Goal: Browse casually

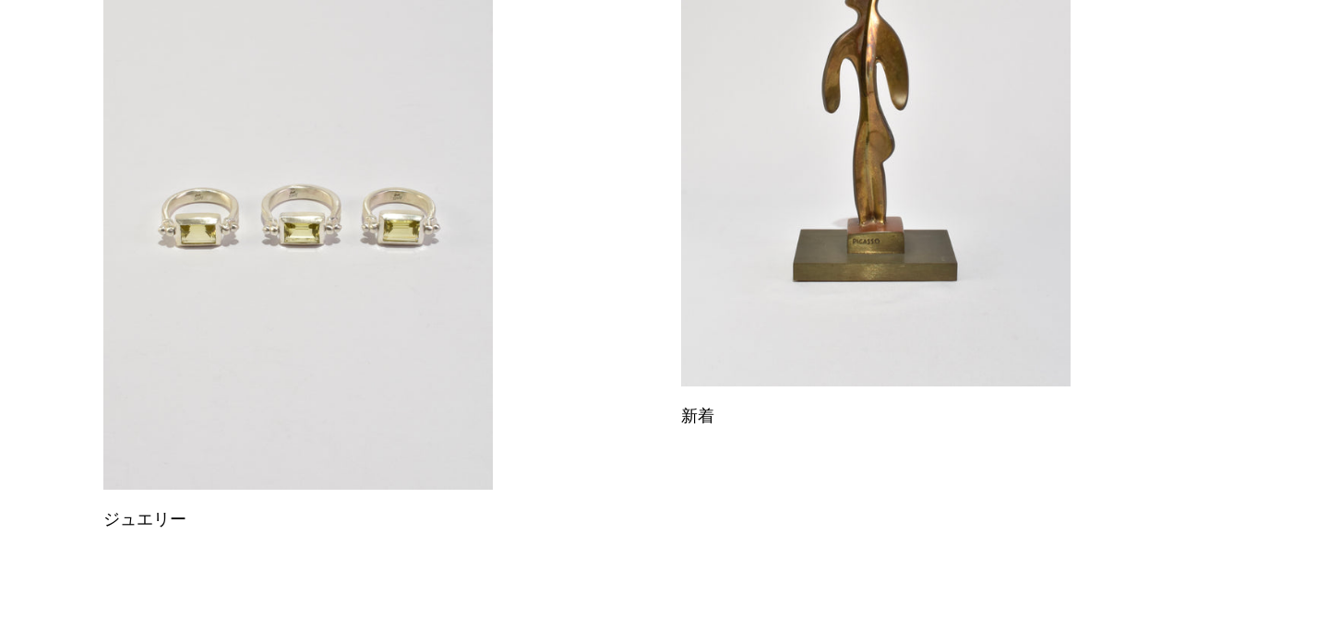
scroll to position [298, 0]
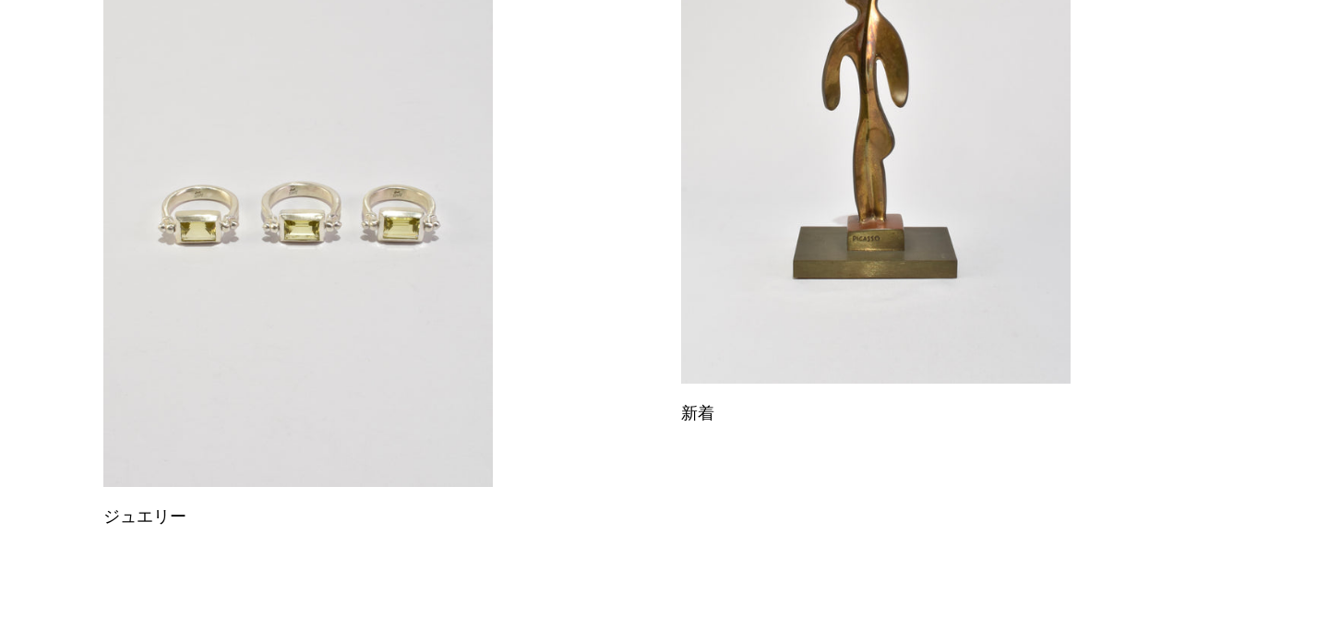
click at [922, 258] on link at bounding box center [875, 110] width 389 height 545
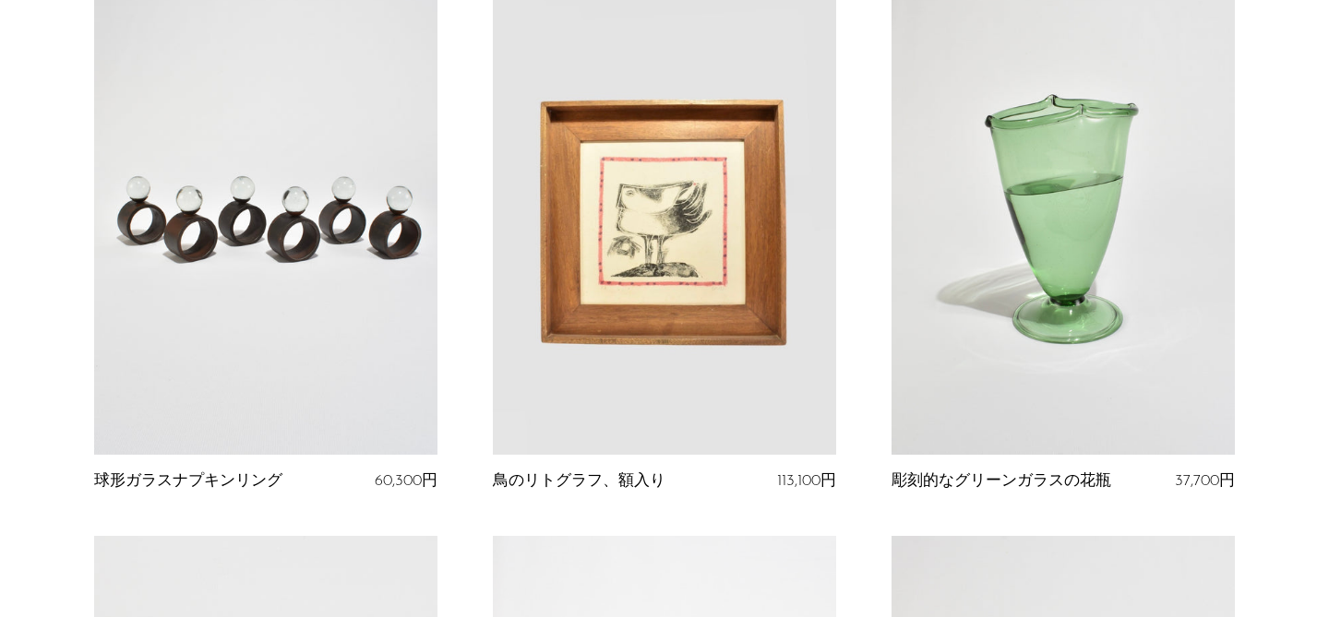
scroll to position [248, 0]
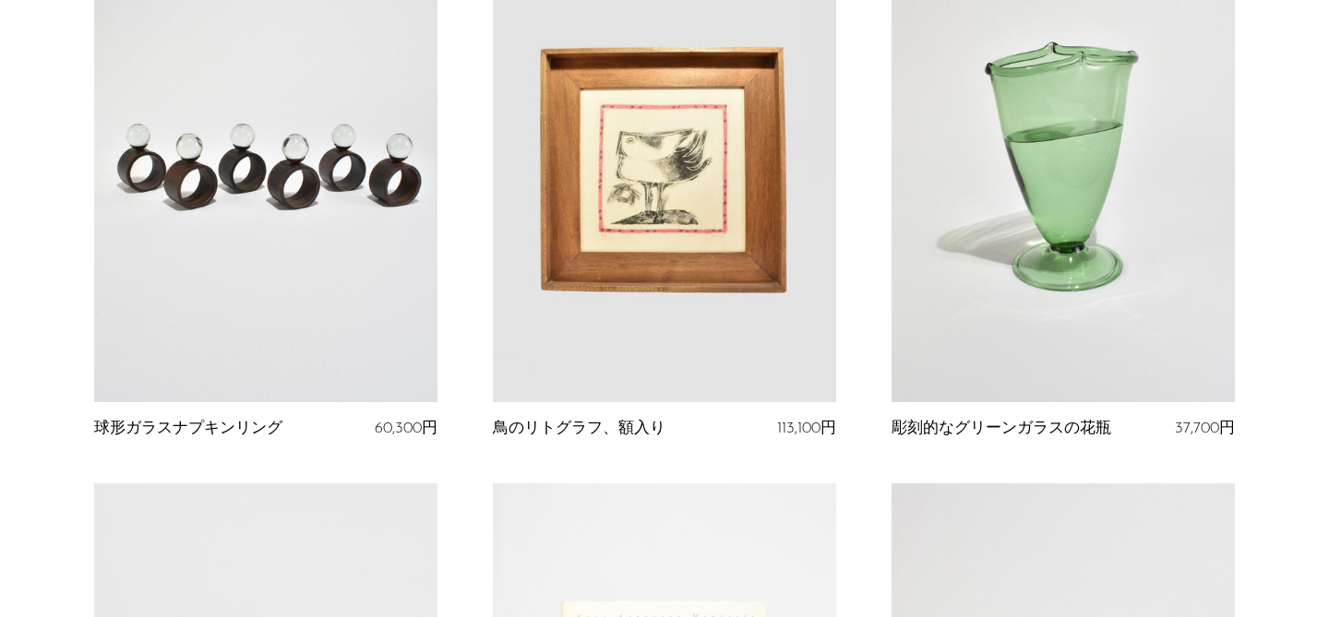
click at [715, 297] on link at bounding box center [664, 162] width 343 height 481
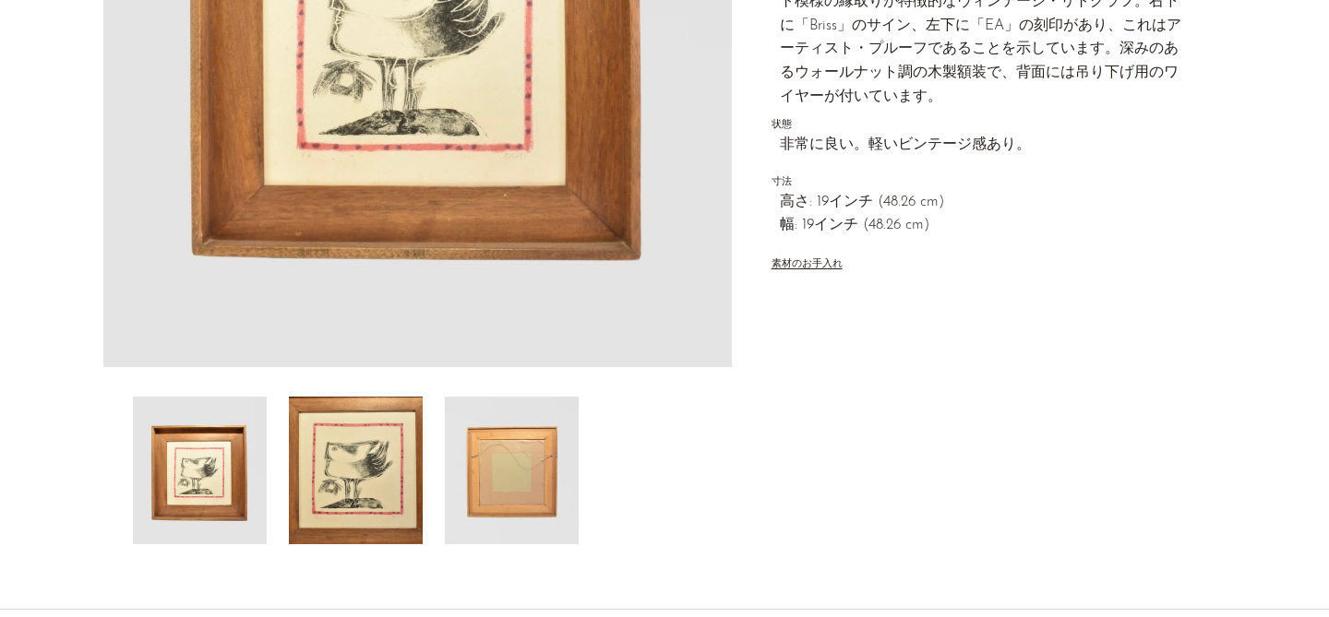
scroll to position [430, 0]
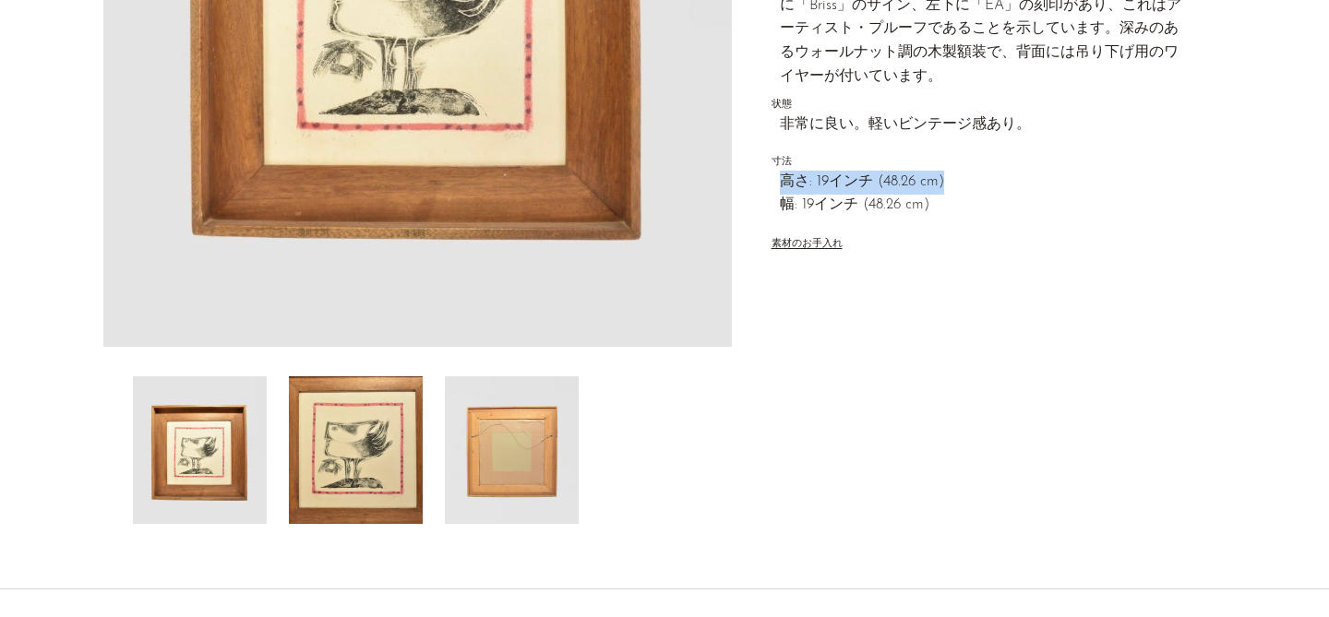
drag, startPoint x: 953, startPoint y: 185, endPoint x: 773, endPoint y: 188, distance: 180.9
copy font "高さ: 19インチ (48.26 cm)"
click at [952, 197] on span "幅: 19インチ (48.26 cm)" at bounding box center [983, 206] width 407 height 24
drag, startPoint x: 946, startPoint y: 207, endPoint x: 773, endPoint y: 179, distance: 174.8
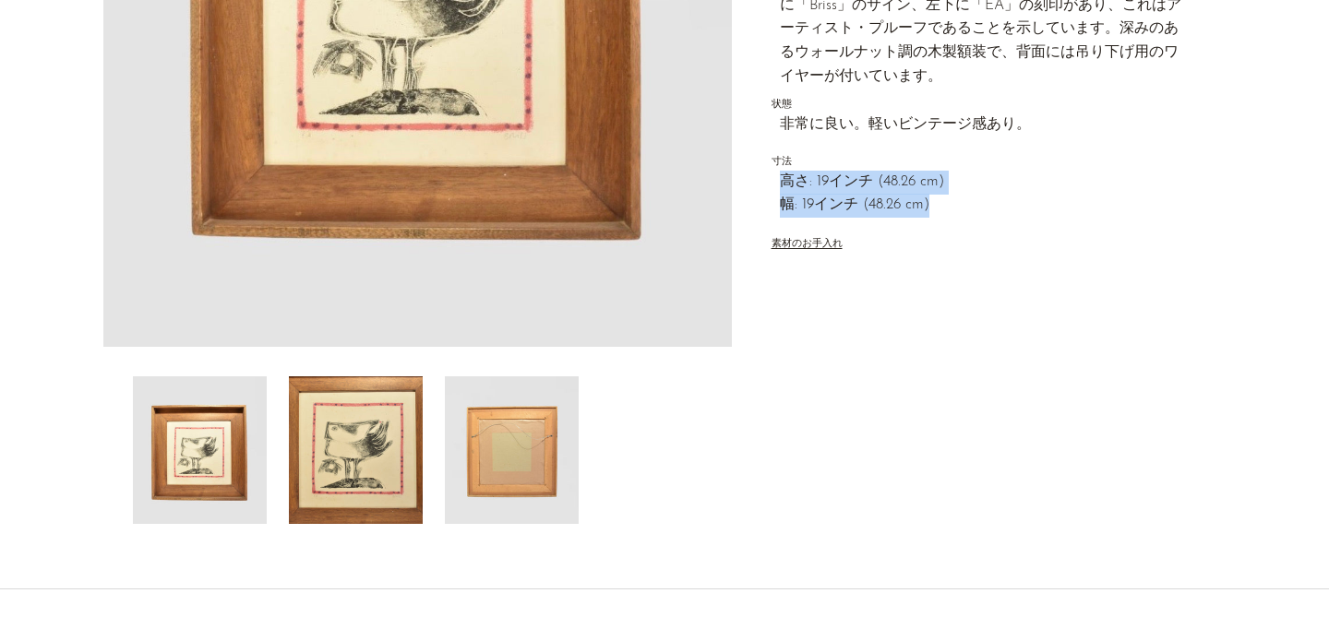
copy div "高さ: 19インチ (48.26 cm) 幅: 19インチ (48.26 cm)"
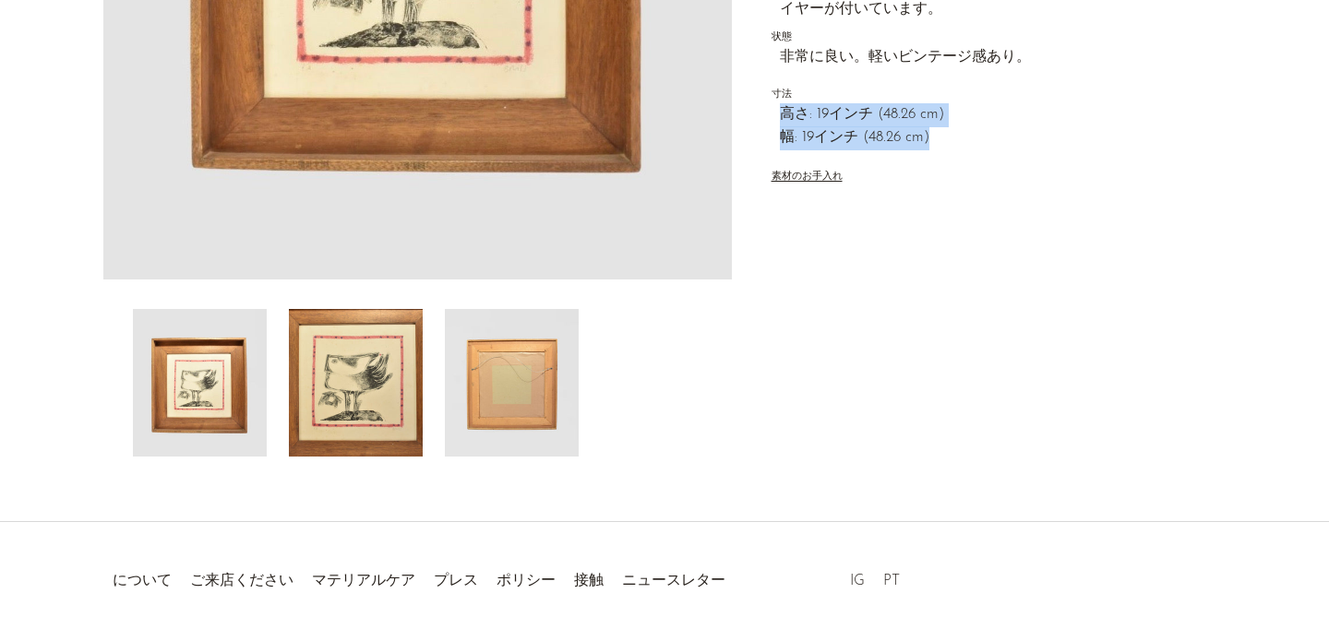
click at [815, 174] on font "素材のお手入れ" at bounding box center [807, 177] width 71 height 10
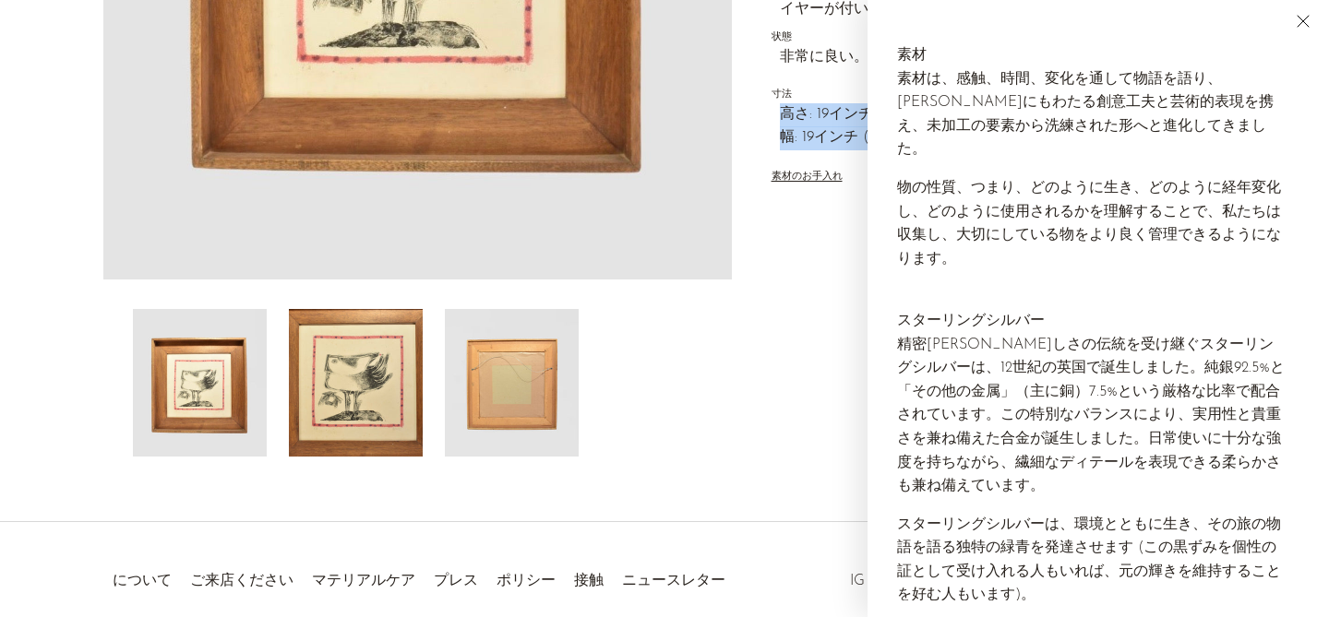
click at [842, 269] on div "コレクション 新着 鳥のリトグラフ、額入り 113,100円 量 1 カートに追加" at bounding box center [979, 21] width 494 height 869
click at [1303, 18] on icon "近い" at bounding box center [1303, 21] width 22 height 22
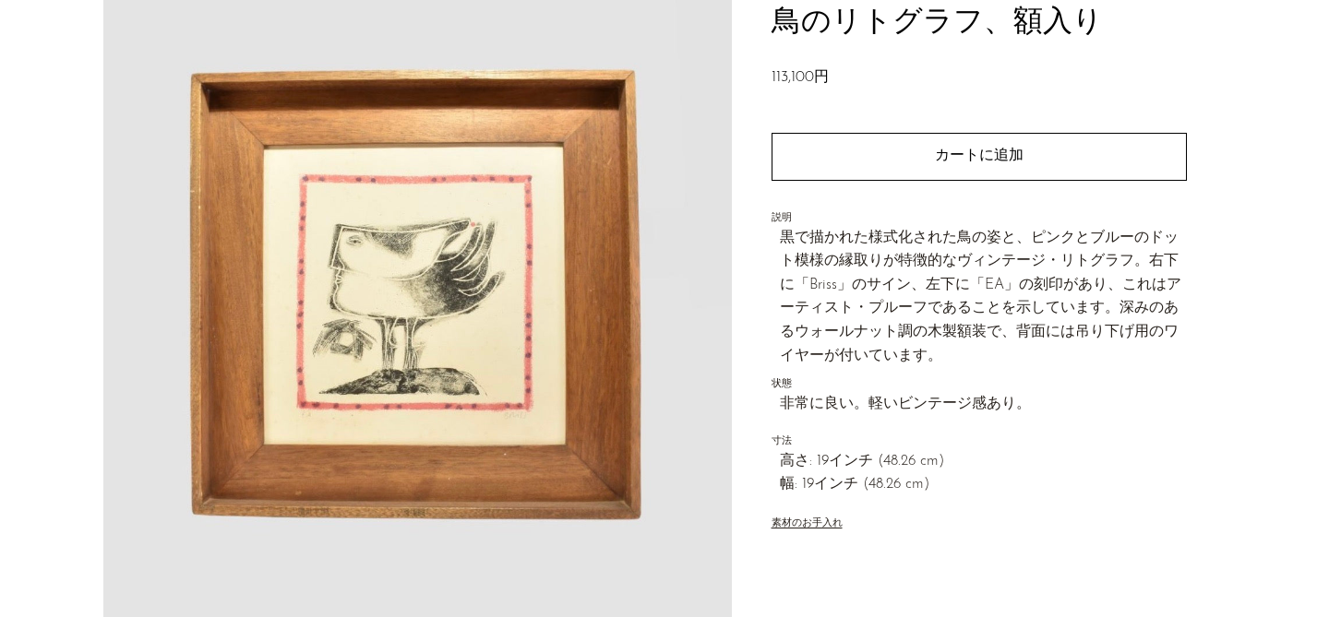
scroll to position [126, 0]
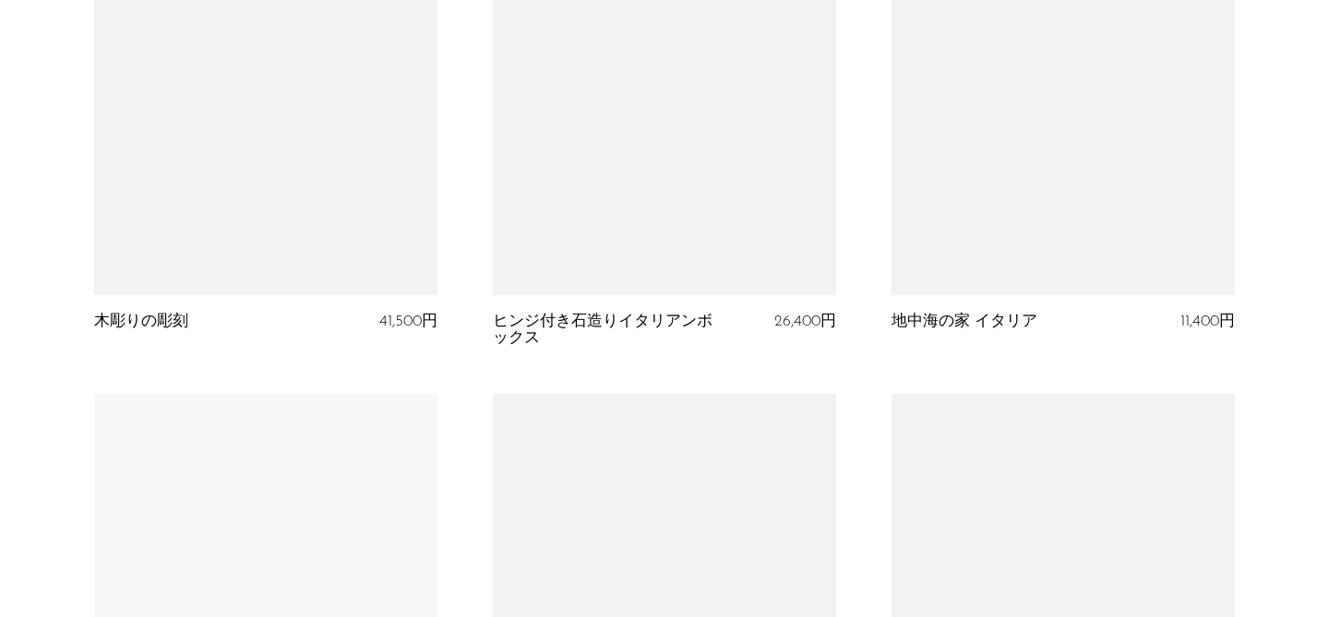
scroll to position [2067, 0]
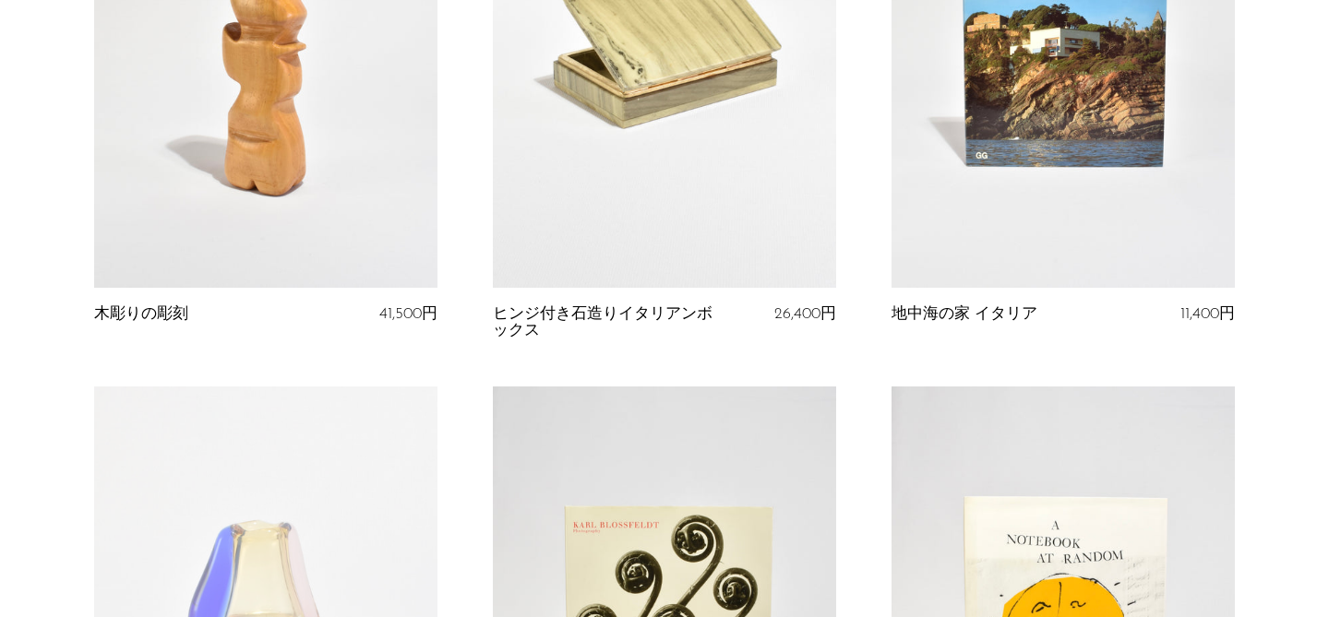
click at [967, 183] on link at bounding box center [1063, 47] width 343 height 481
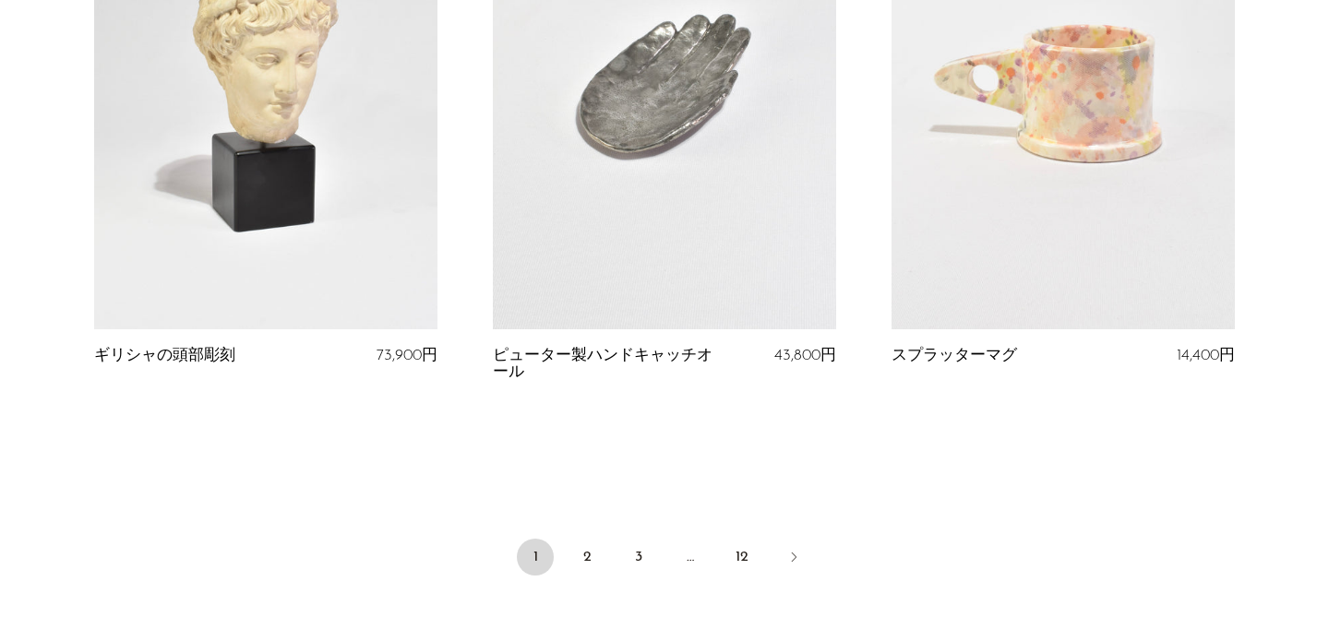
scroll to position [6597, 0]
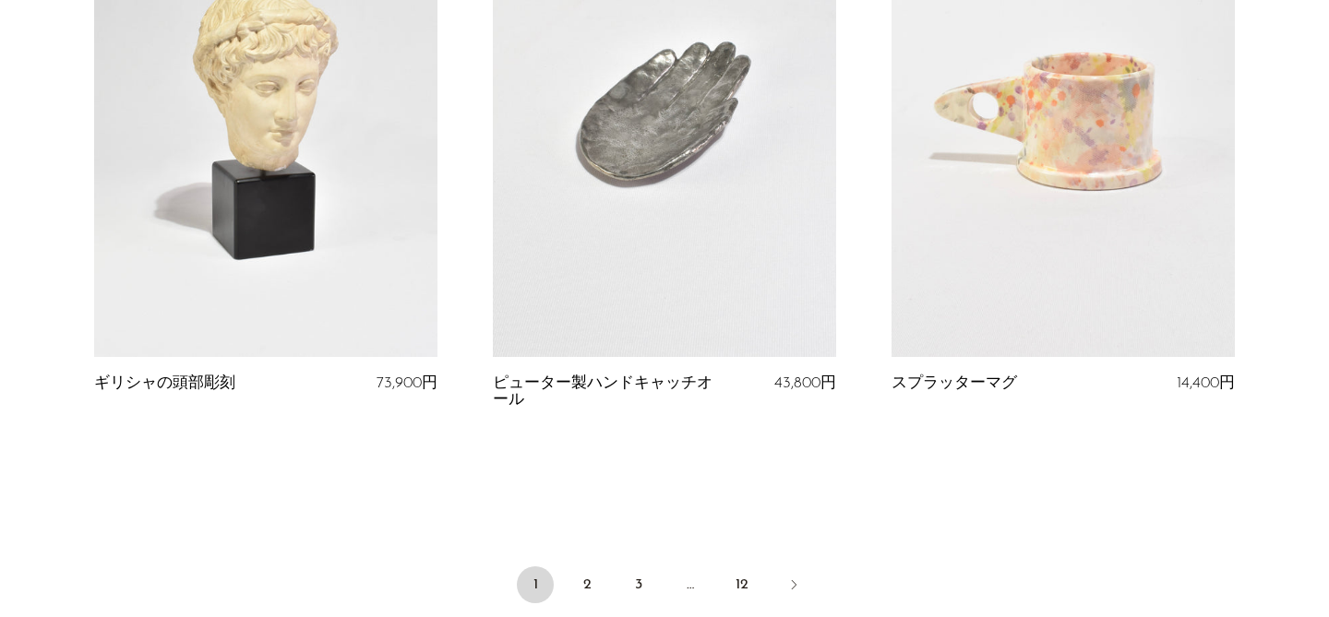
click at [387, 258] on link at bounding box center [265, 116] width 343 height 481
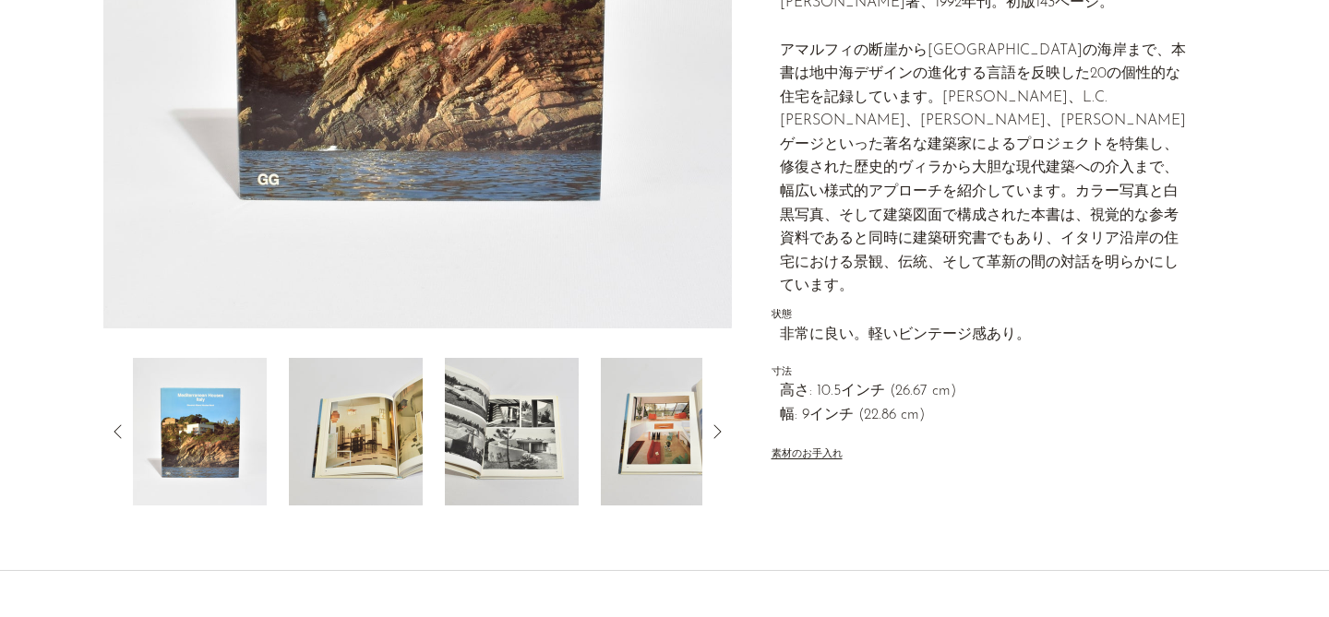
scroll to position [464, 0]
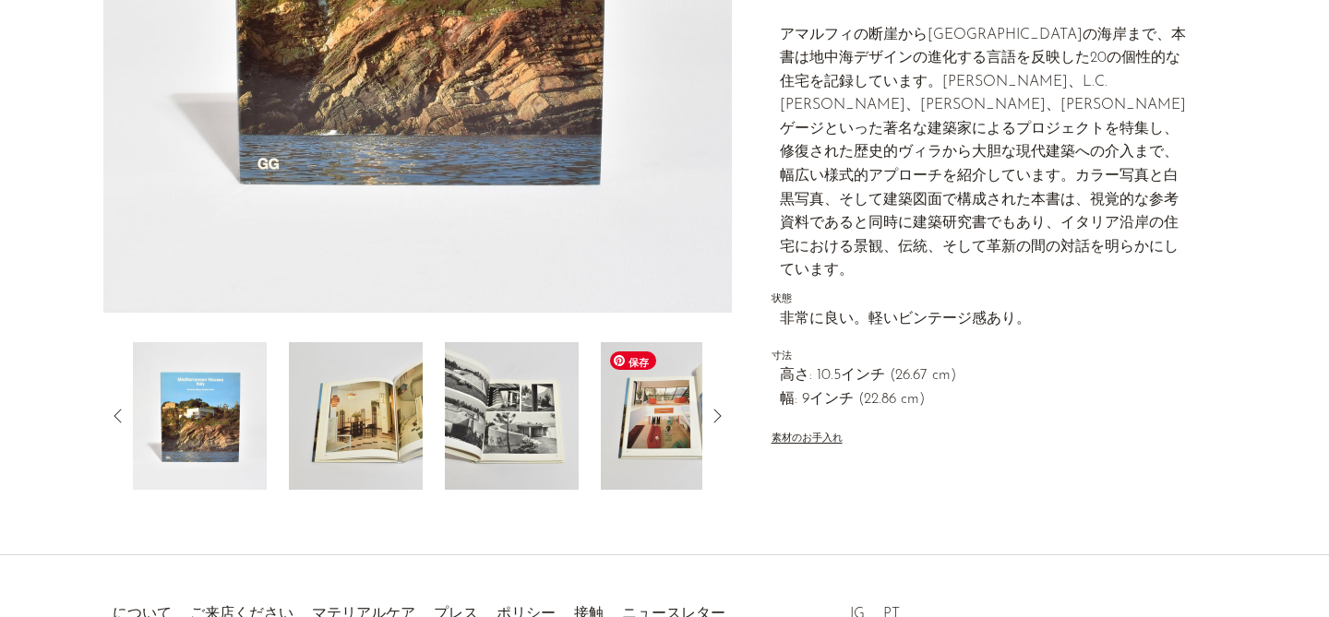
click at [662, 434] on img at bounding box center [668, 416] width 134 height 148
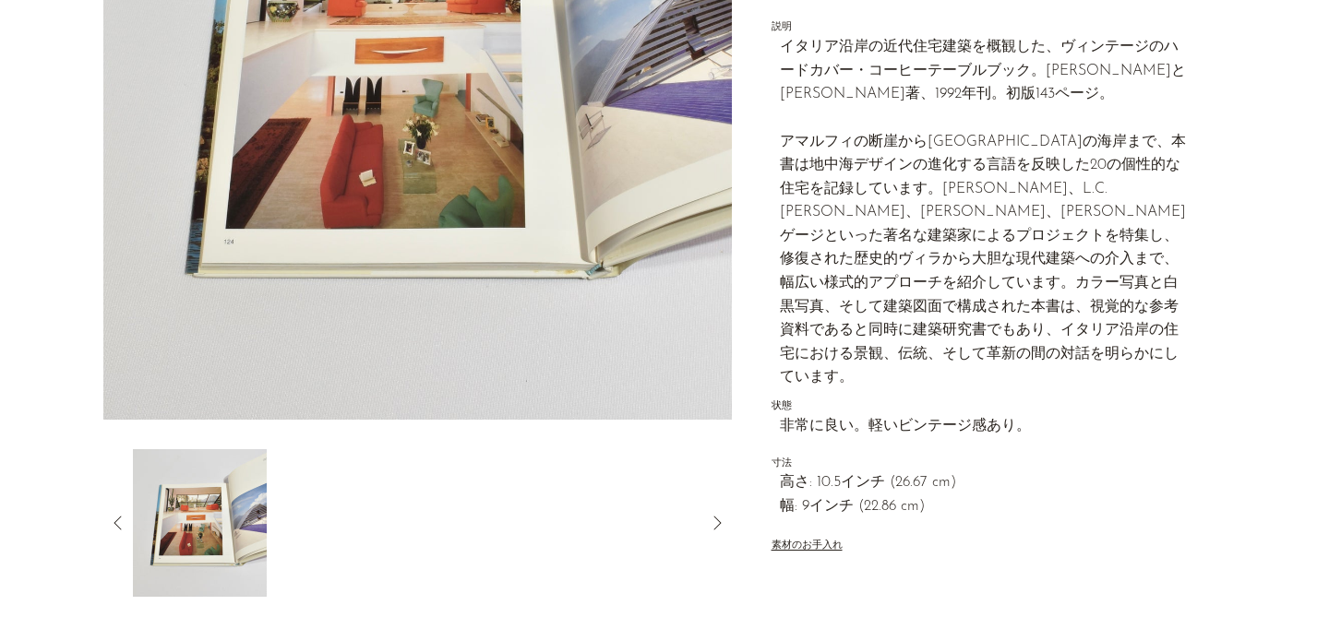
scroll to position [328, 0]
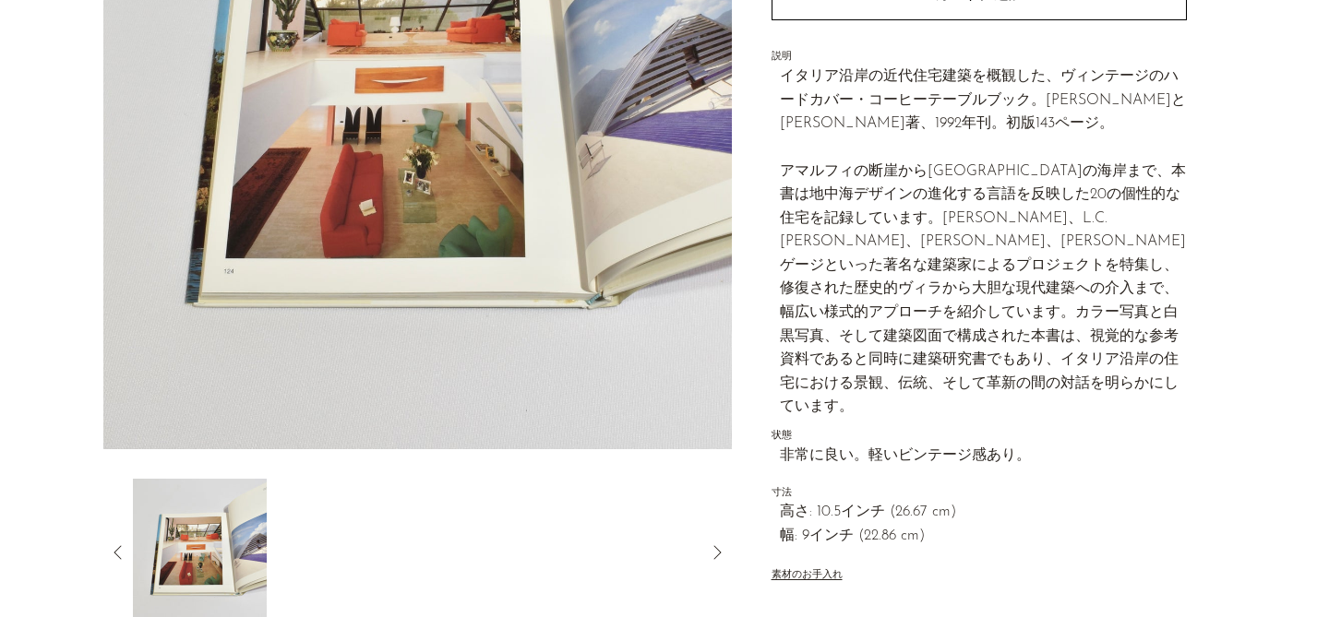
click at [114, 550] on icon at bounding box center [118, 553] width 22 height 22
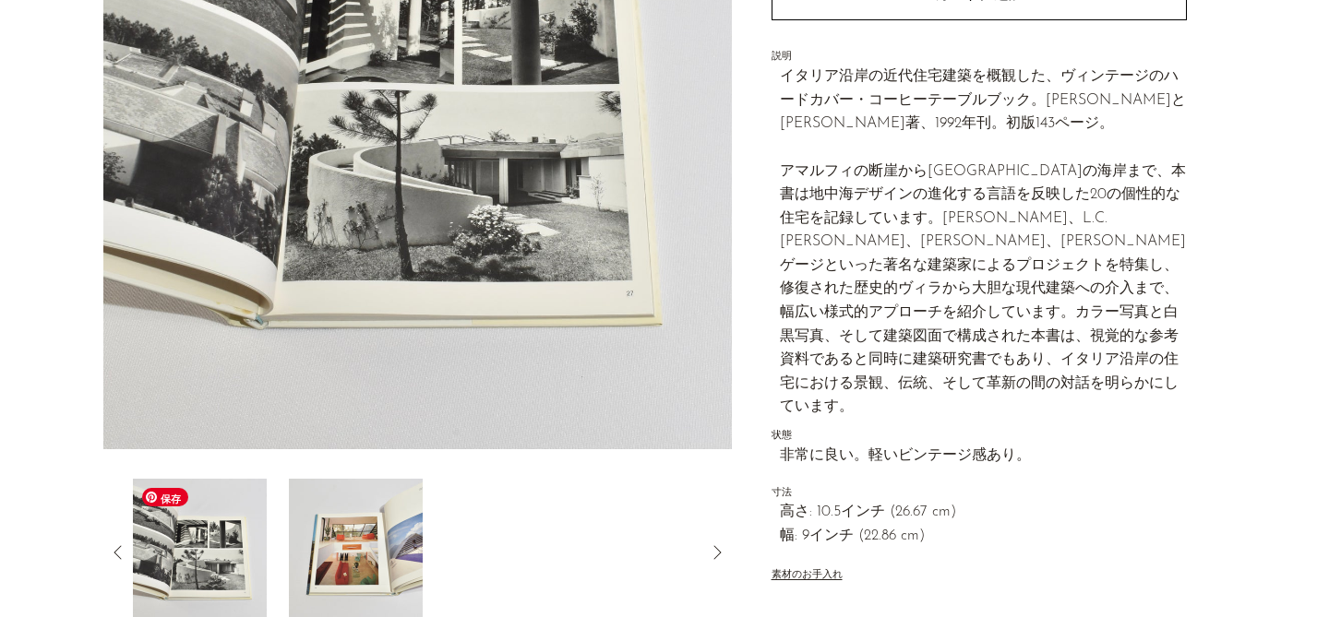
click at [210, 547] on img at bounding box center [200, 553] width 134 height 148
click at [133, 546] on img at bounding box center [200, 553] width 134 height 148
click at [119, 545] on icon at bounding box center [118, 553] width 22 height 22
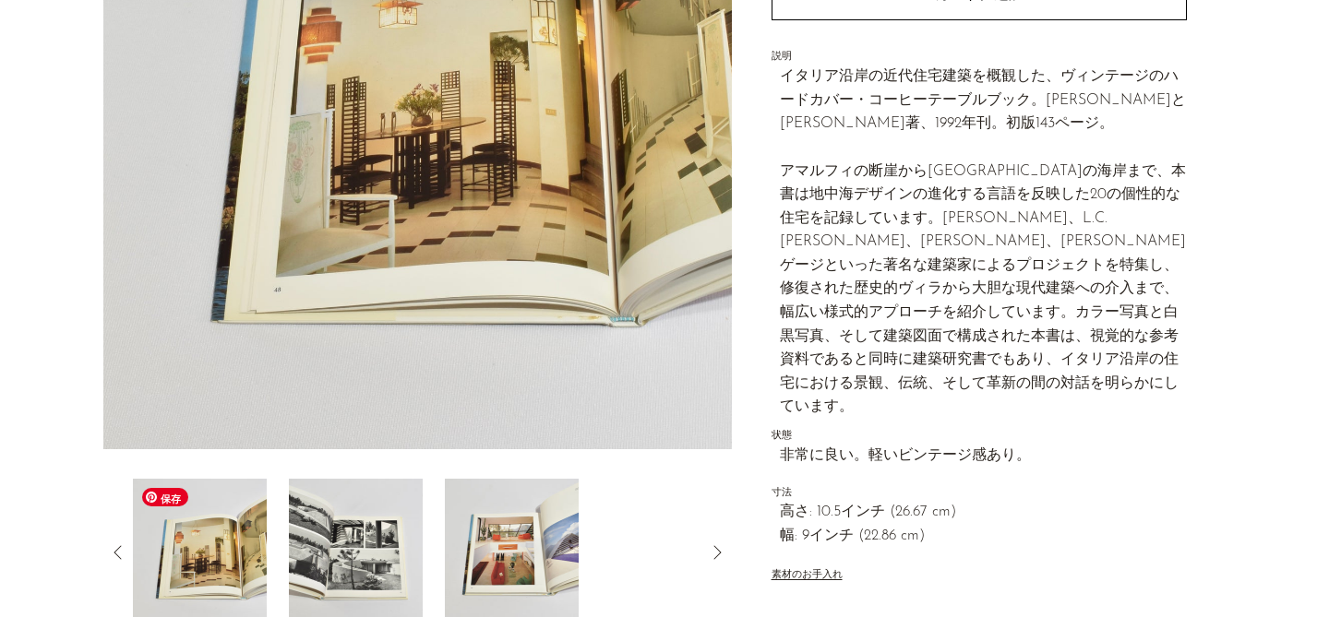
click at [238, 557] on img at bounding box center [200, 553] width 134 height 148
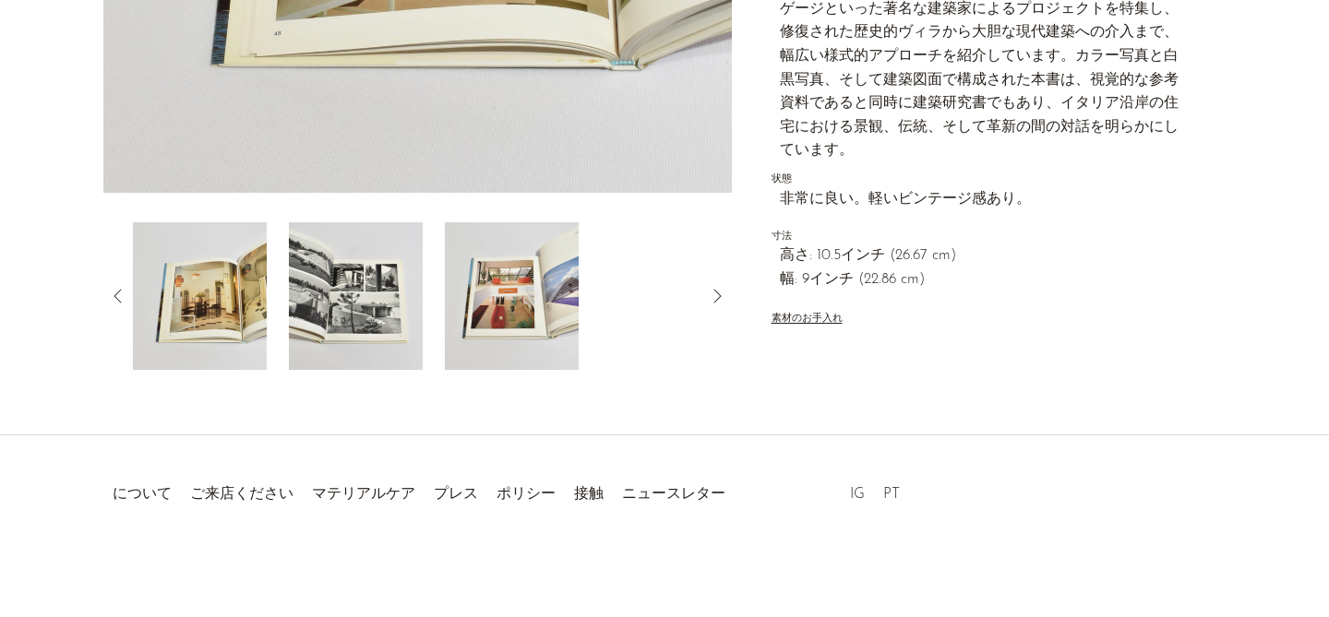
scroll to position [0, 0]
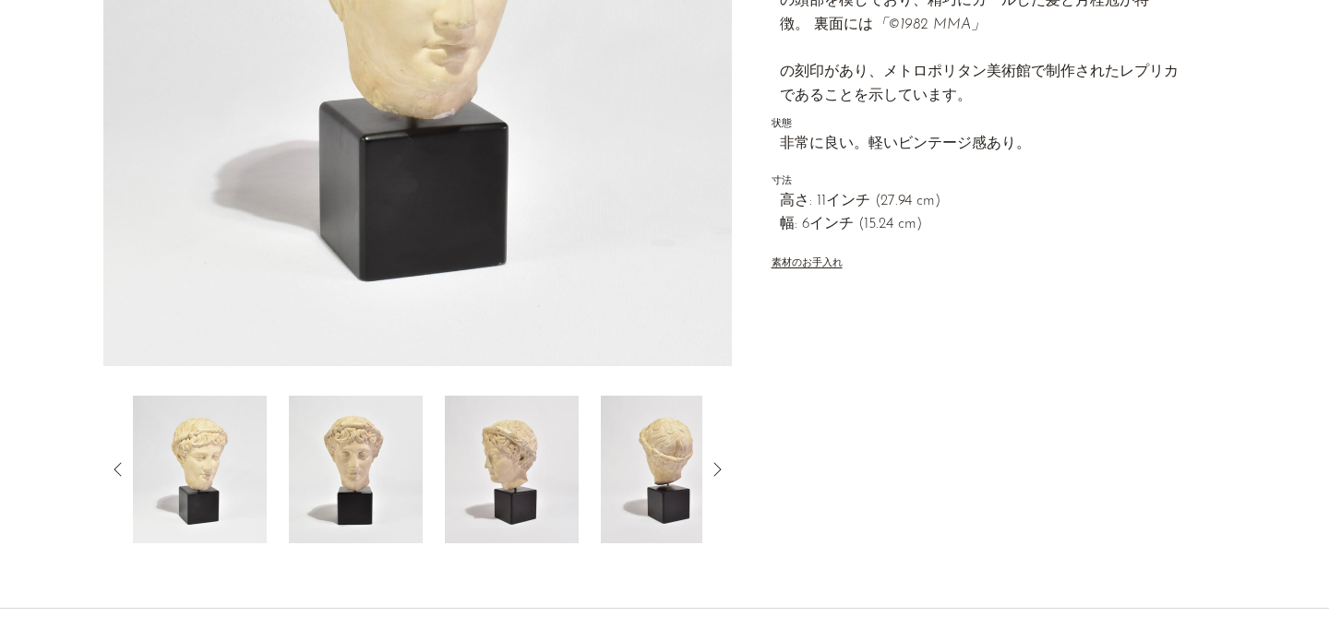
scroll to position [584, 0]
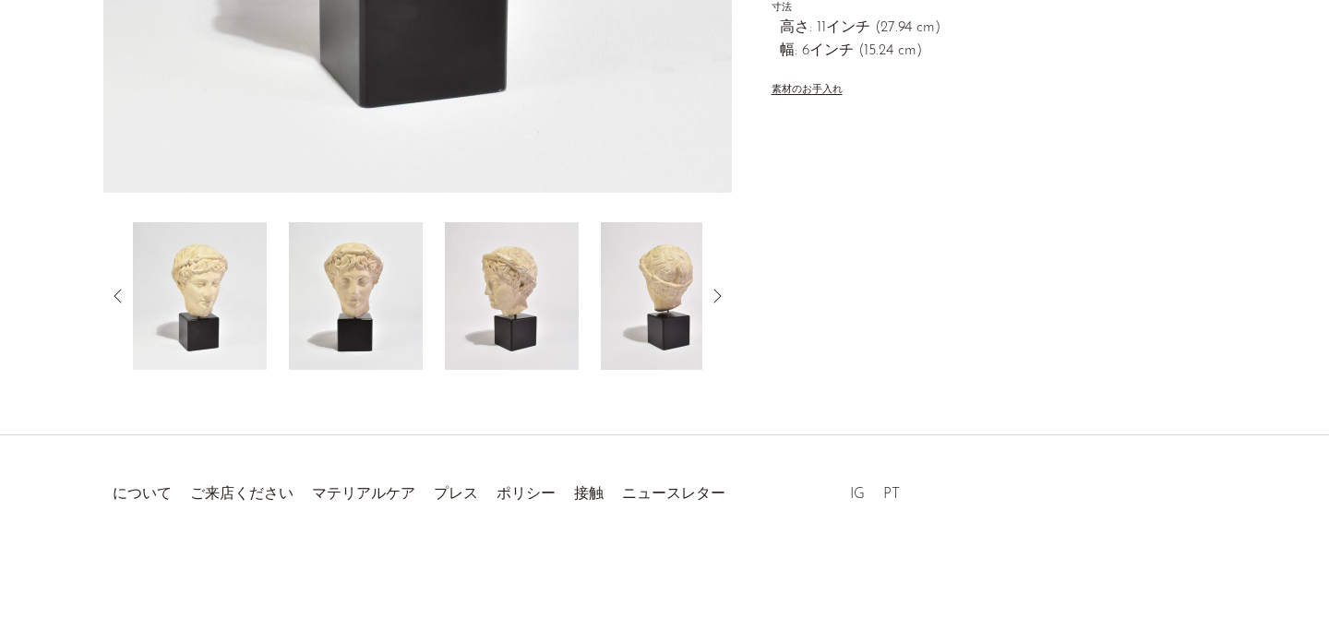
click at [708, 299] on icon at bounding box center [717, 296] width 22 height 22
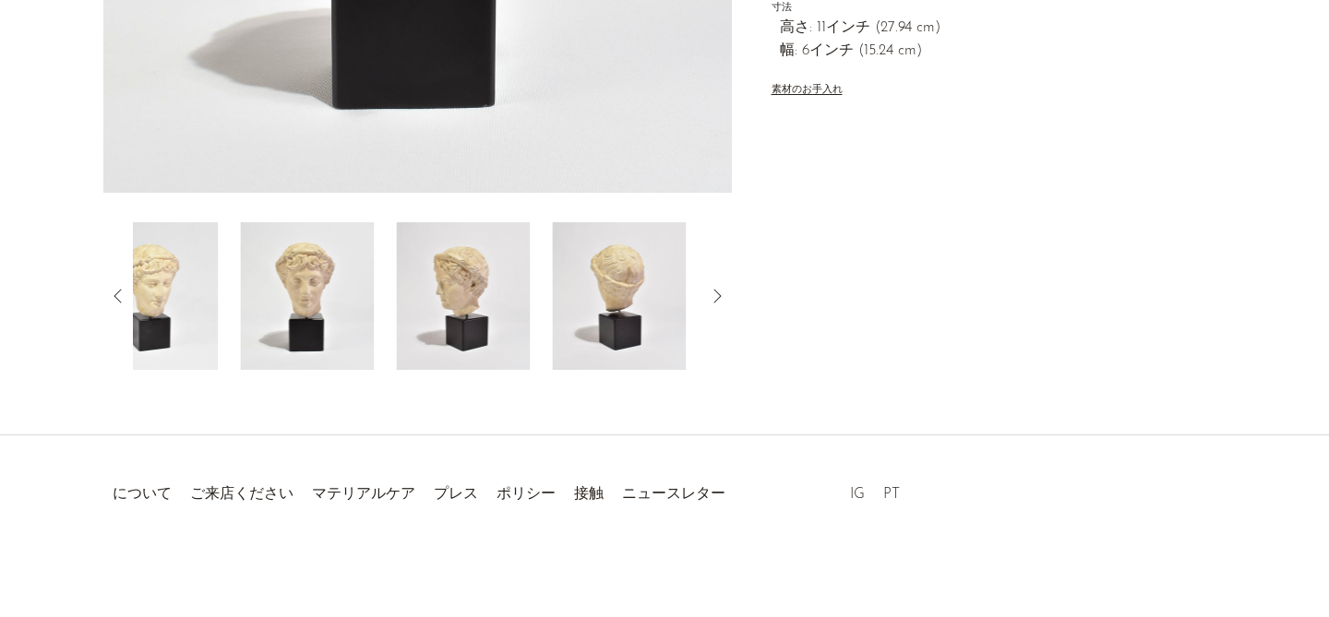
click at [708, 299] on icon at bounding box center [717, 296] width 22 height 22
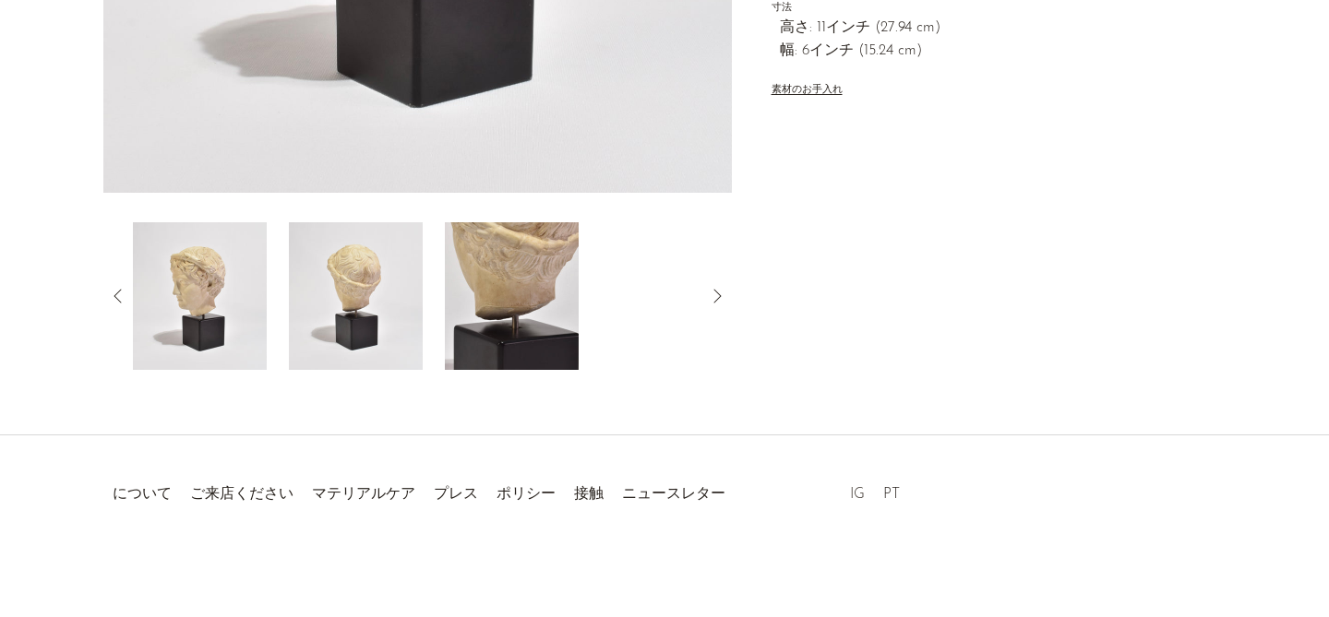
click at [857, 495] on font "IG" at bounding box center [857, 494] width 15 height 15
